Goal: Information Seeking & Learning: Learn about a topic

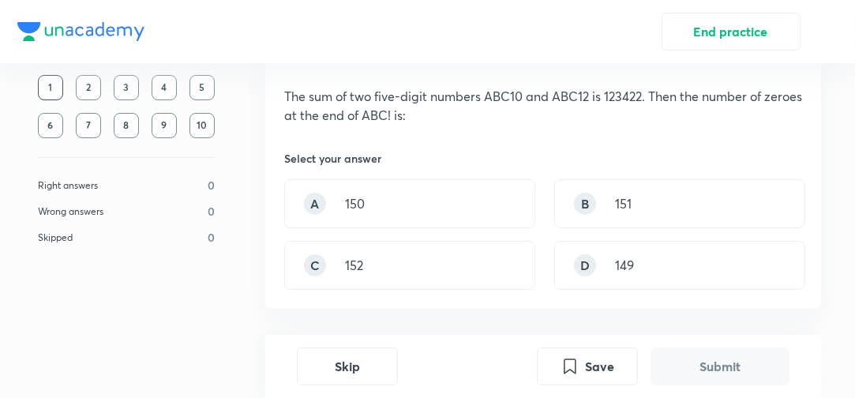
scroll to position [126, 0]
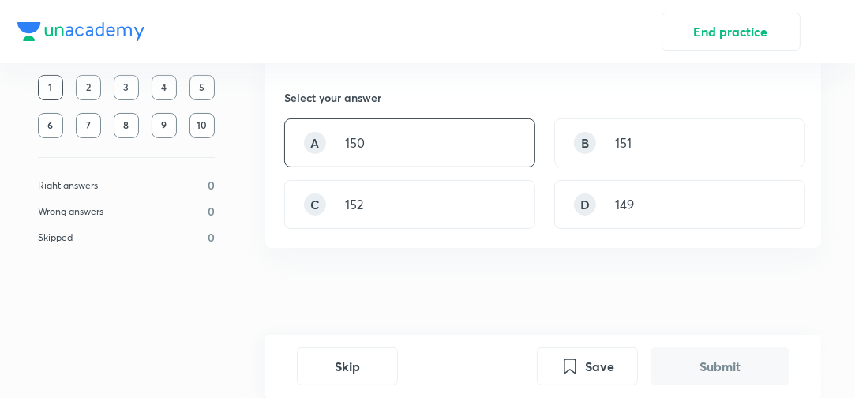
click at [449, 152] on div "A 150" at bounding box center [409, 142] width 251 height 49
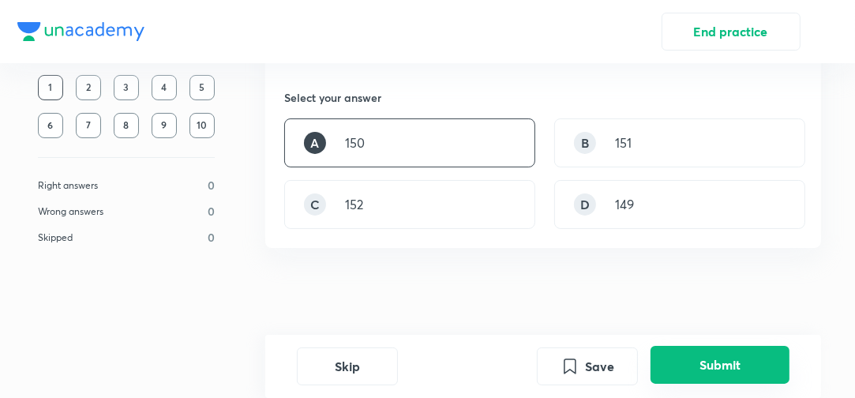
click at [676, 357] on button "Submit" at bounding box center [719, 365] width 139 height 38
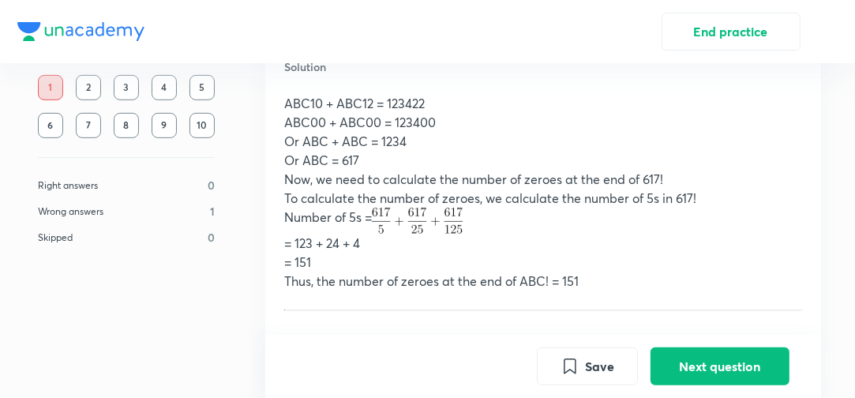
scroll to position [531, 0]
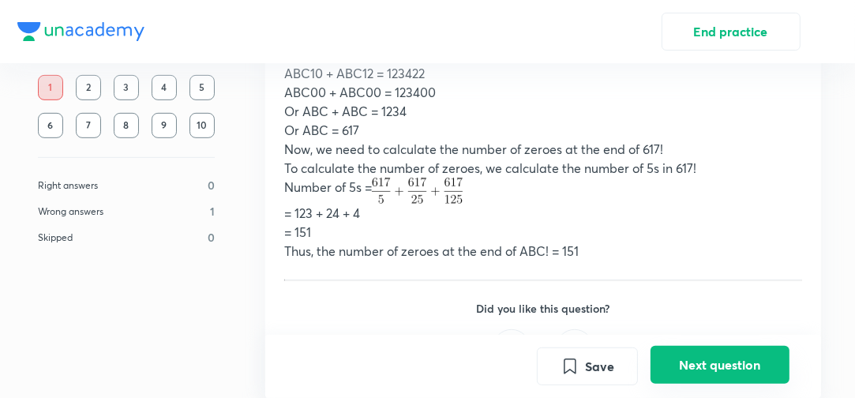
click at [728, 372] on button "Next question" at bounding box center [719, 365] width 139 height 38
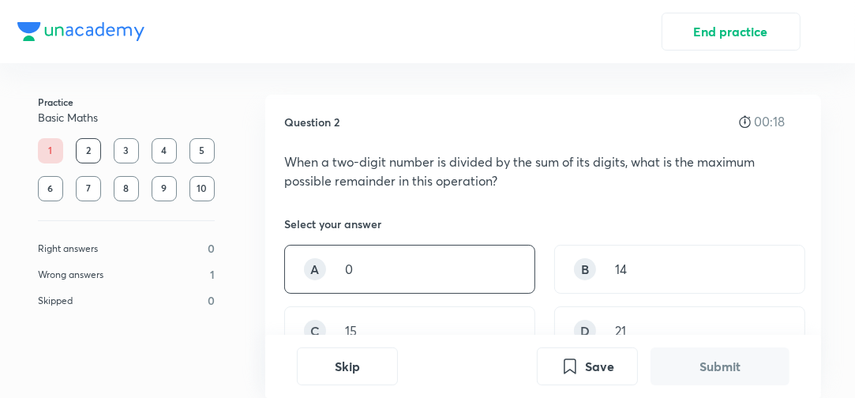
click at [436, 275] on div "A 0" at bounding box center [409, 269] width 251 height 49
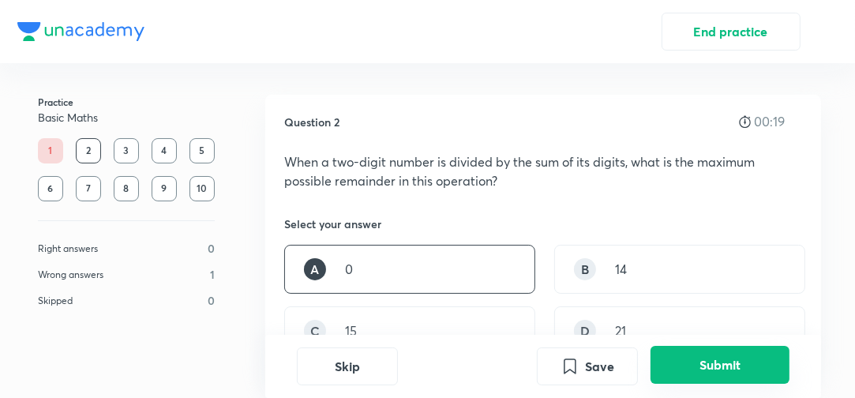
click at [758, 354] on button "Submit" at bounding box center [719, 365] width 139 height 38
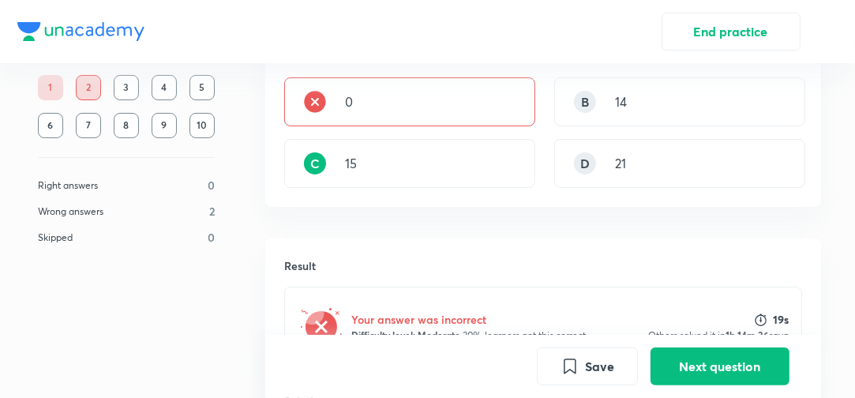
scroll to position [279, 0]
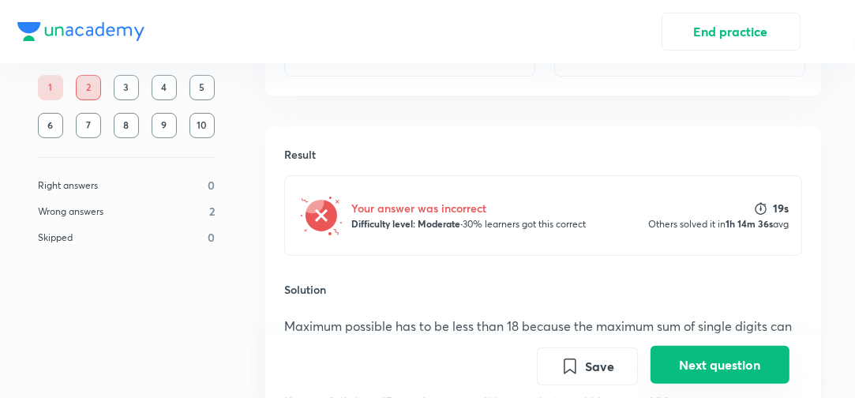
click at [742, 371] on button "Next question" at bounding box center [719, 365] width 139 height 38
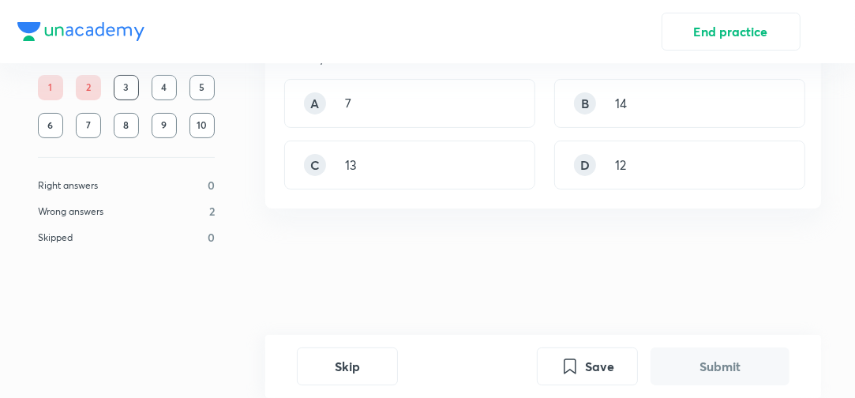
scroll to position [0, 0]
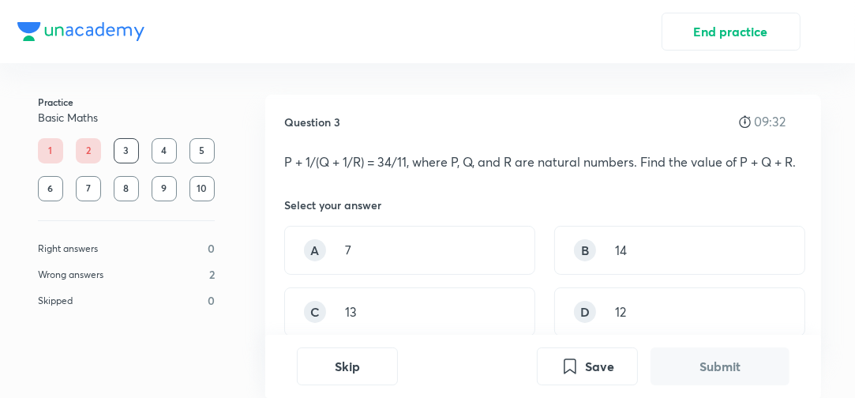
click at [650, 347] on button "Submit" at bounding box center [719, 366] width 139 height 38
